Goal: Task Accomplishment & Management: Complete application form

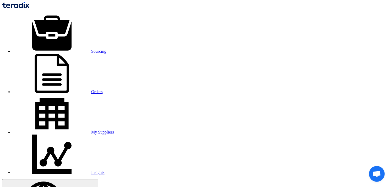
drag, startPoint x: 0, startPoint y: 0, endPoint x: 29, endPoint y: 24, distance: 38.1
click at [74, 49] on link "Sourcing" at bounding box center [60, 51] width 94 height 4
drag, startPoint x: 147, startPoint y: 59, endPoint x: 137, endPoint y: 45, distance: 17.7
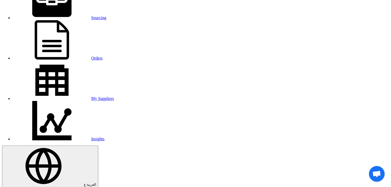
scroll to position [87, 0]
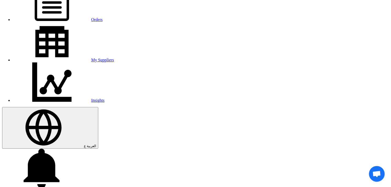
scroll to position [58, 0]
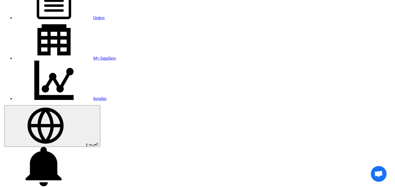
scroll to position [87, 0]
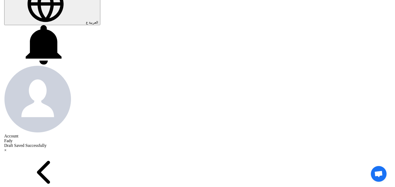
scroll to position [203, 0]
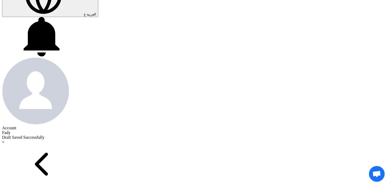
type input "16"
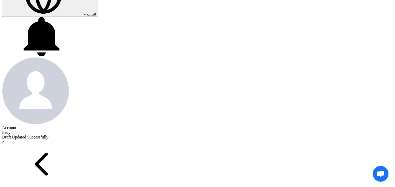
scroll to position [41, 0]
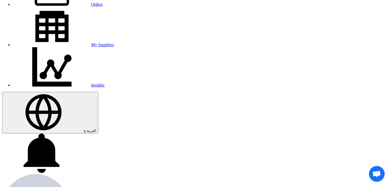
scroll to position [99, 0]
